Goal: Task Accomplishment & Management: Complete application form

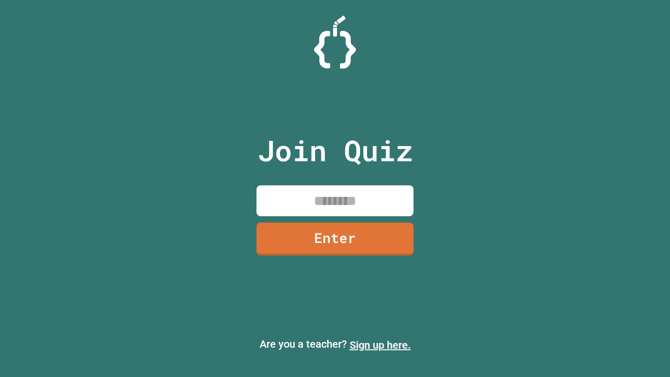
click at [380, 345] on link "Sign up here." at bounding box center [380, 345] width 61 height 13
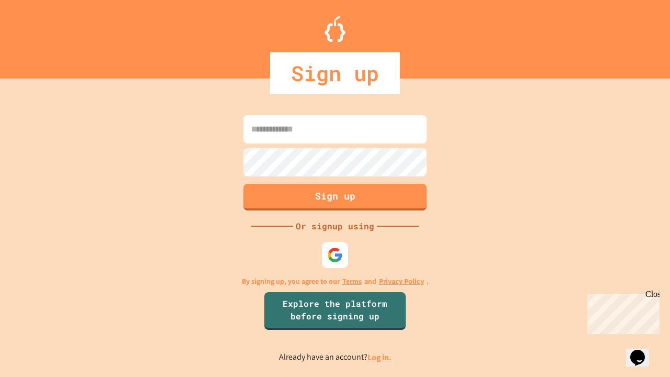
click at [380, 357] on link "Log in." at bounding box center [379, 357] width 24 height 11
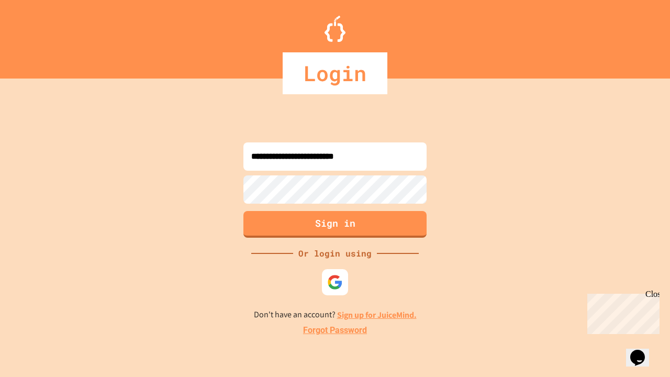
type input "**********"
